Goal: Task Accomplishment & Management: Manage account settings

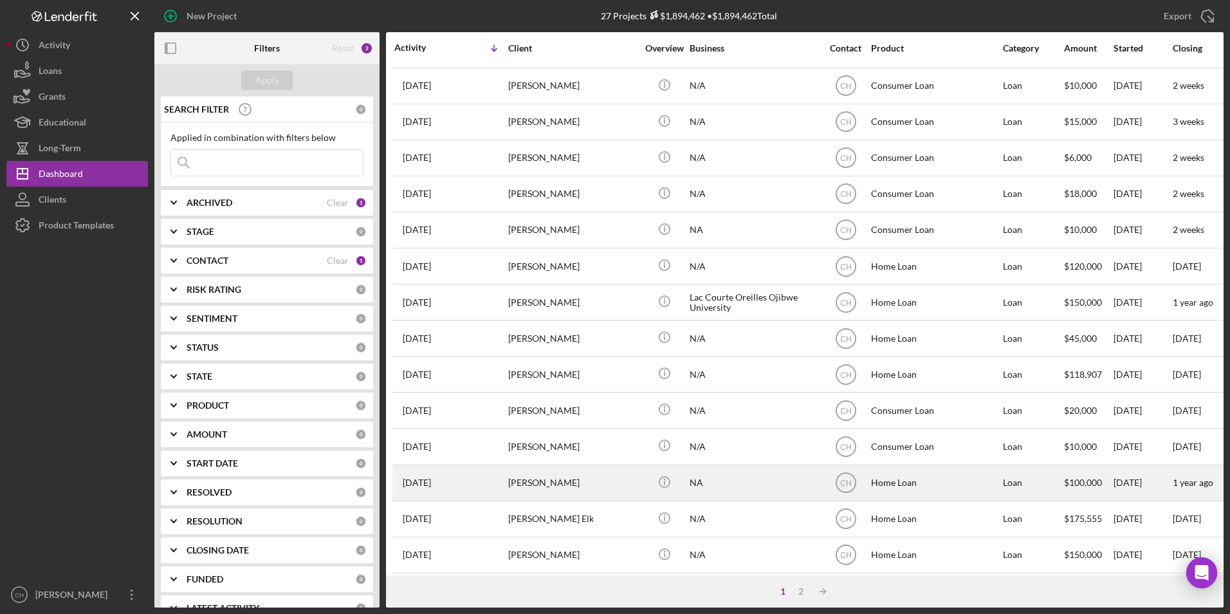
scroll to position [408, 0]
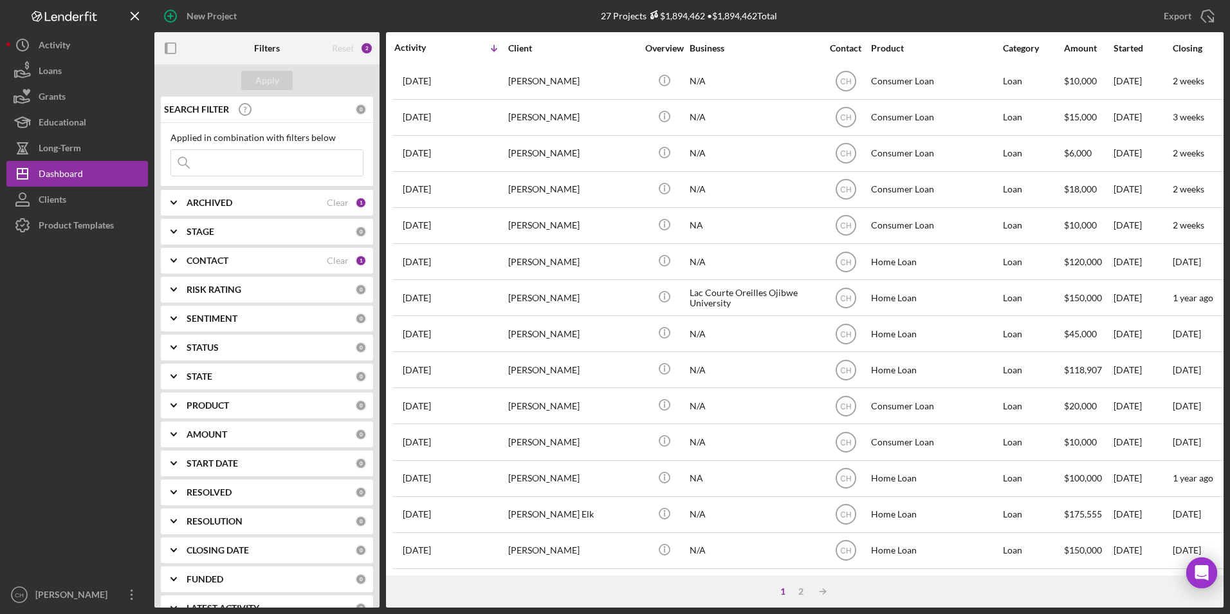
click at [343, 47] on div "Reset" at bounding box center [343, 48] width 22 height 10
click at [799, 592] on div "2" at bounding box center [801, 591] width 18 height 10
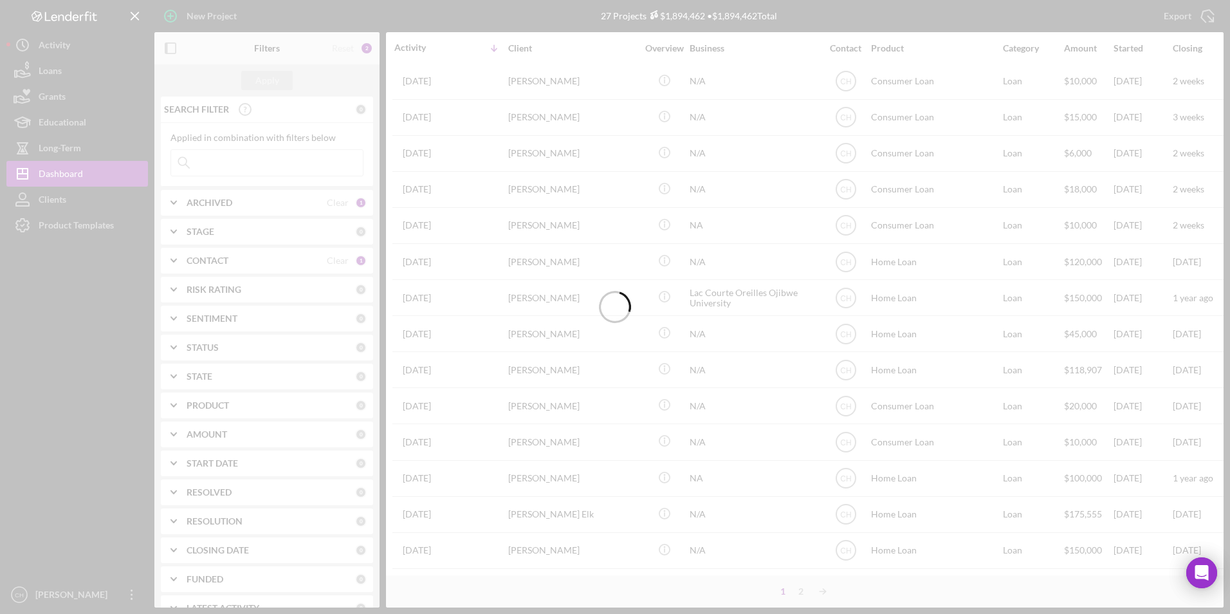
scroll to position [0, 0]
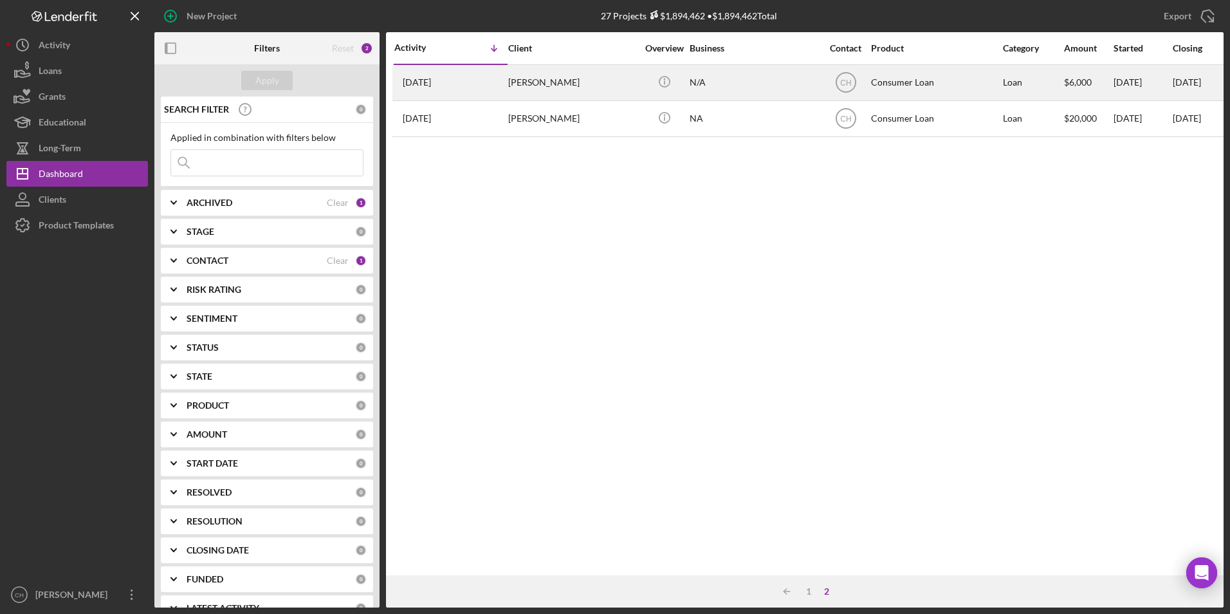
click at [578, 80] on div "[PERSON_NAME]" at bounding box center [572, 83] width 129 height 34
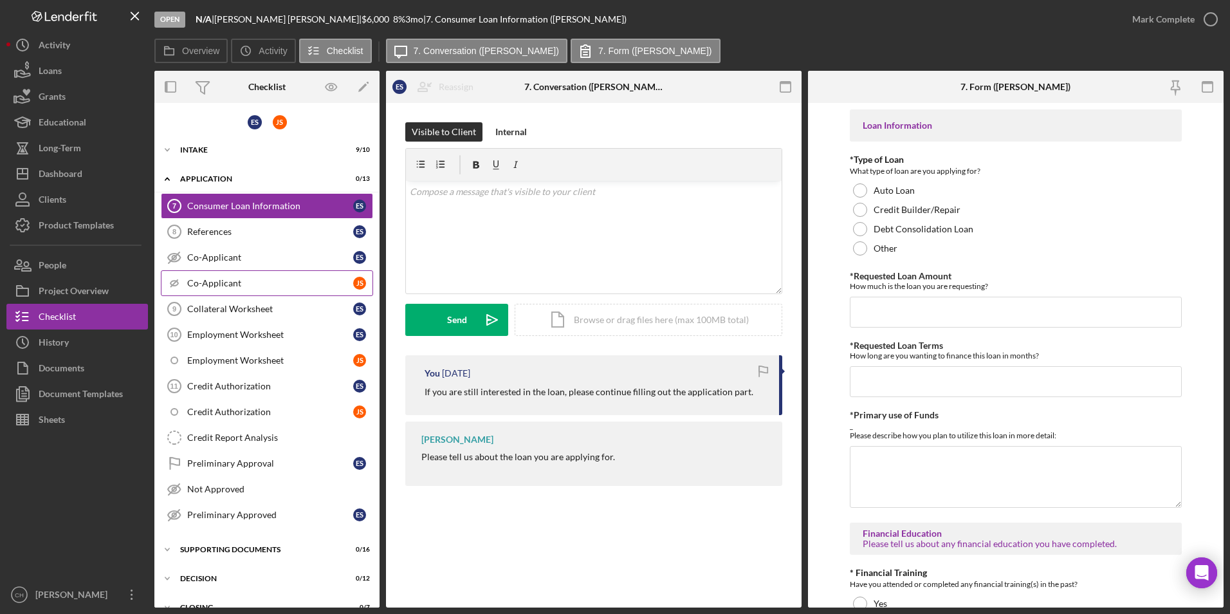
click at [261, 283] on div "Co-Applicant" at bounding box center [270, 283] width 166 height 10
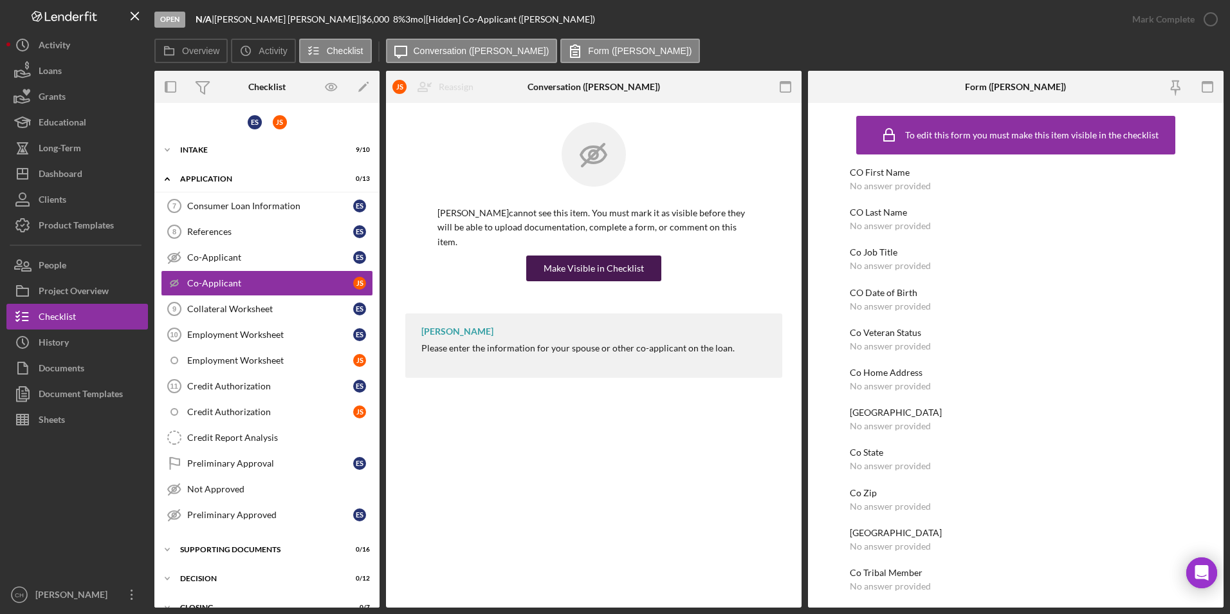
click at [582, 257] on div "Make Visible in Checklist" at bounding box center [594, 268] width 100 height 26
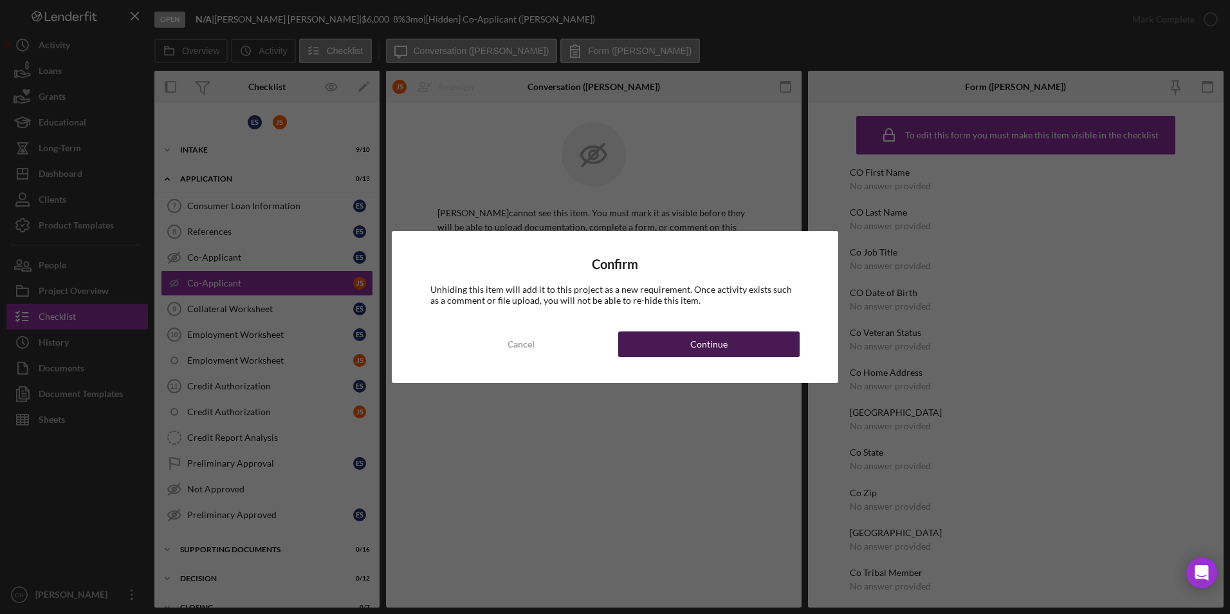
click at [666, 346] on button "Continue" at bounding box center [708, 344] width 181 height 26
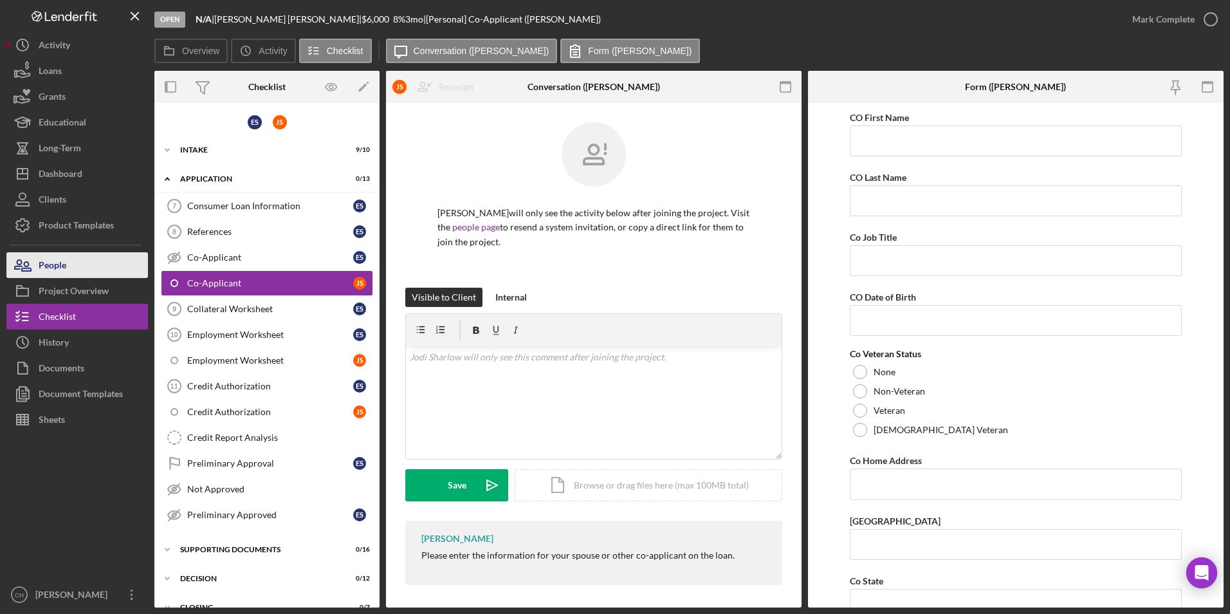
click at [63, 265] on div "People" at bounding box center [53, 266] width 28 height 29
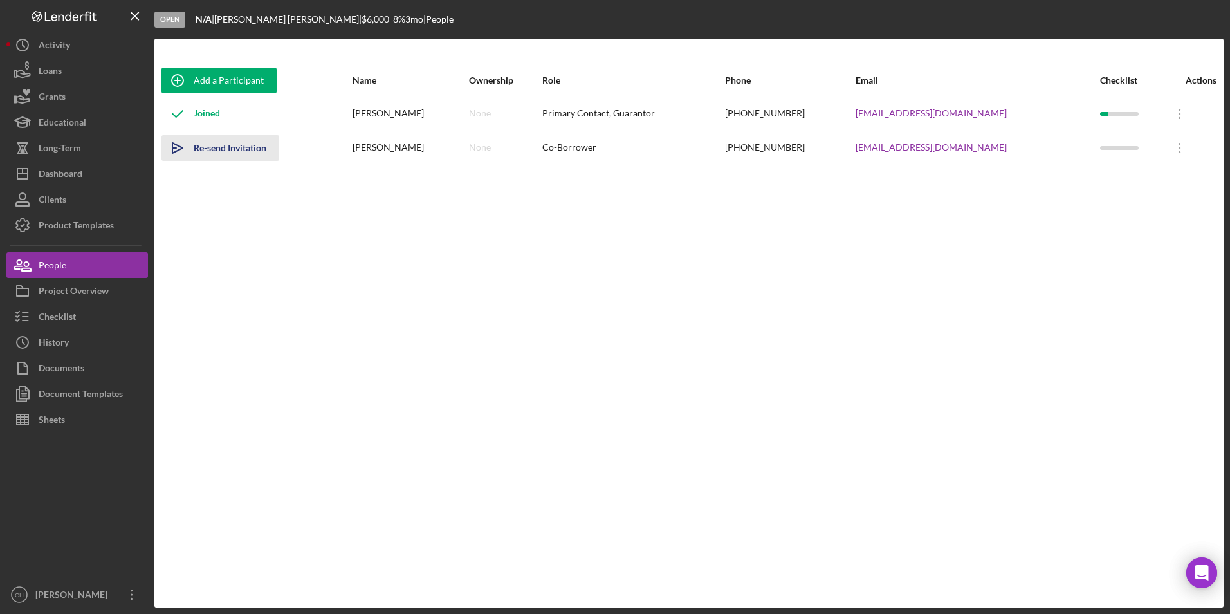
click at [217, 150] on div "Re-send Invitation" at bounding box center [230, 148] width 73 height 26
